Goal: Transaction & Acquisition: Purchase product/service

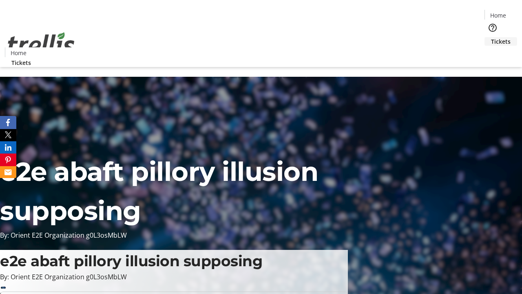
click at [491, 37] on span "Tickets" at bounding box center [501, 41] width 20 height 9
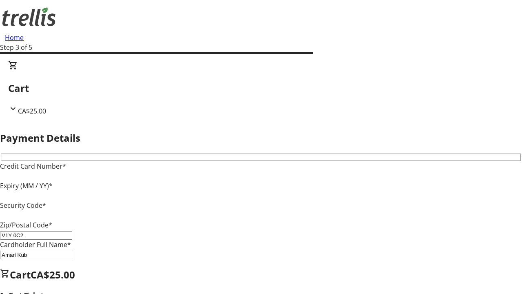
type input "V1Y 0C2"
